Goal: Find specific page/section: Find specific page/section

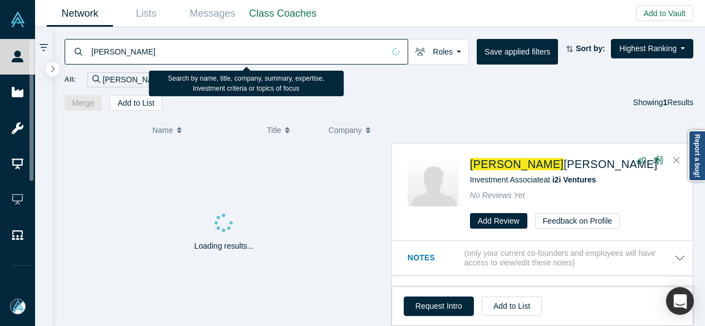
click at [110, 47] on input "[PERSON_NAME]" at bounding box center [237, 51] width 294 height 26
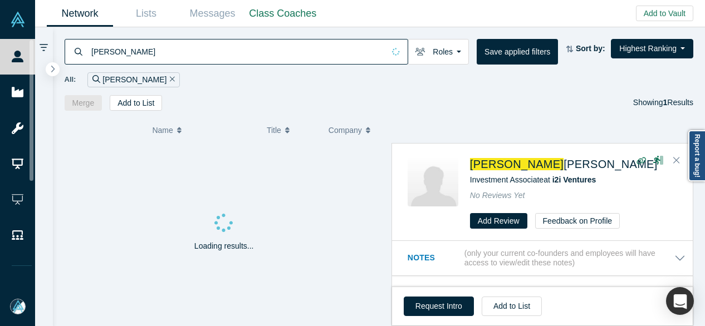
drag, startPoint x: 124, startPoint y: 49, endPoint x: 78, endPoint y: 51, distance: 45.7
click at [78, 51] on div "[PERSON_NAME]" at bounding box center [236, 52] width 343 height 26
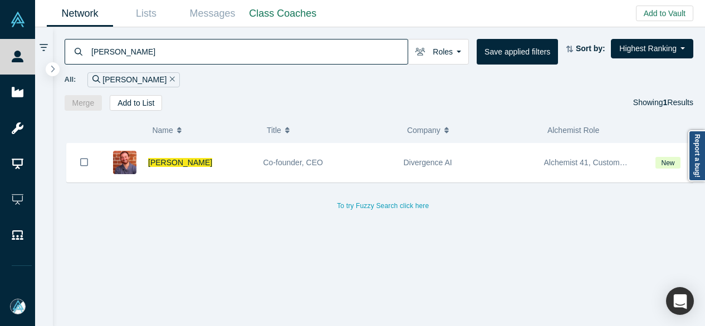
type input "[PERSON_NAME]"
